Goal: Find specific page/section: Find specific page/section

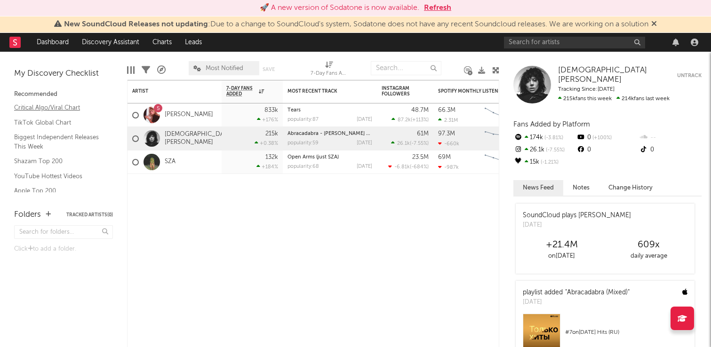
click at [67, 109] on link "Critical Algo/Viral Chart" at bounding box center [58, 108] width 89 height 10
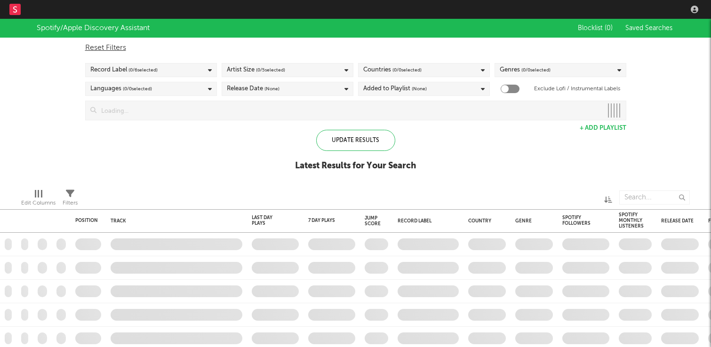
click at [247, 185] on div "Edit Columns Filters" at bounding box center [355, 195] width 711 height 28
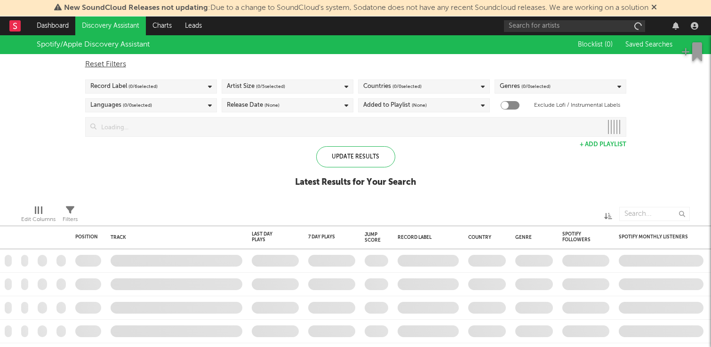
checkbox input "true"
